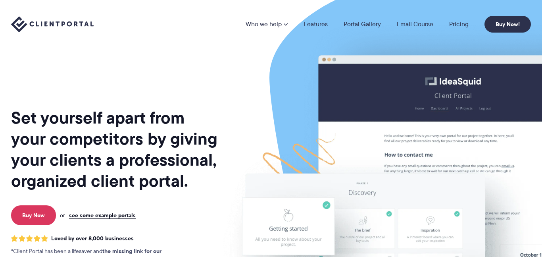
click at [469, 25] on li "Pricing" at bounding box center [458, 24] width 35 height 6
click at [466, 25] on link "Pricing" at bounding box center [458, 24] width 19 height 6
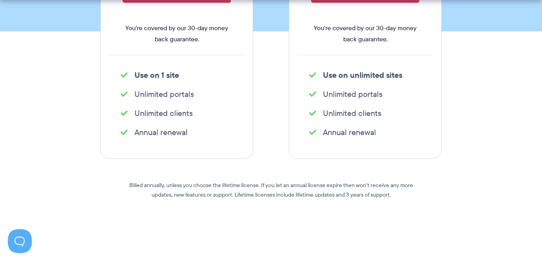
scroll to position [274, 0]
